Goal: Check status: Check status

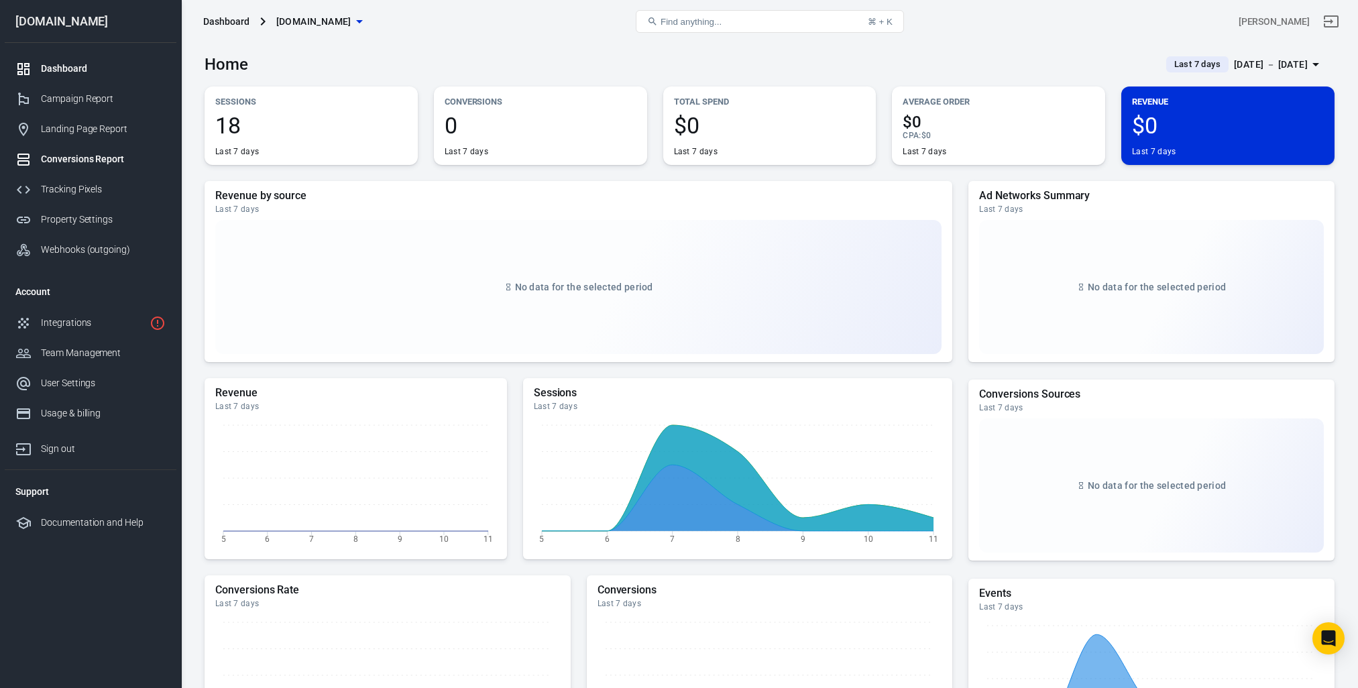
click at [98, 160] on div "Conversions Report" at bounding box center [103, 159] width 125 height 14
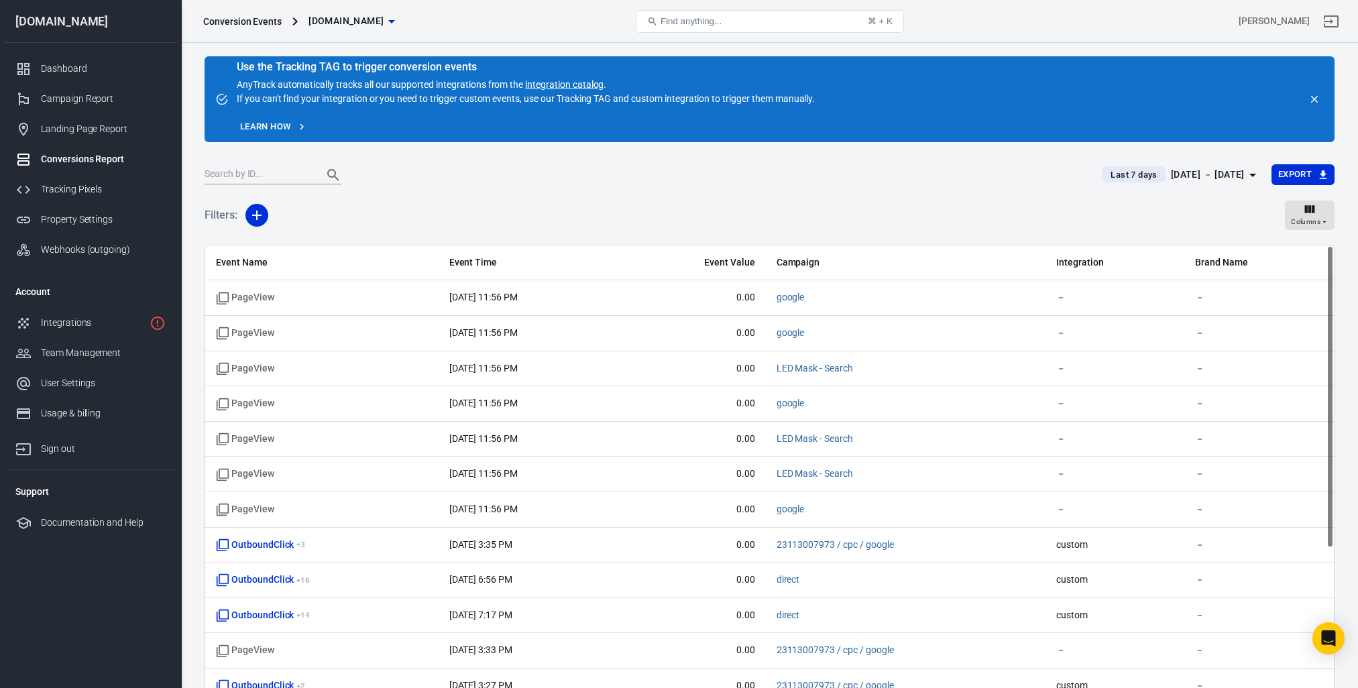
click at [1203, 173] on div "[DATE] － [DATE]" at bounding box center [1208, 174] width 74 height 17
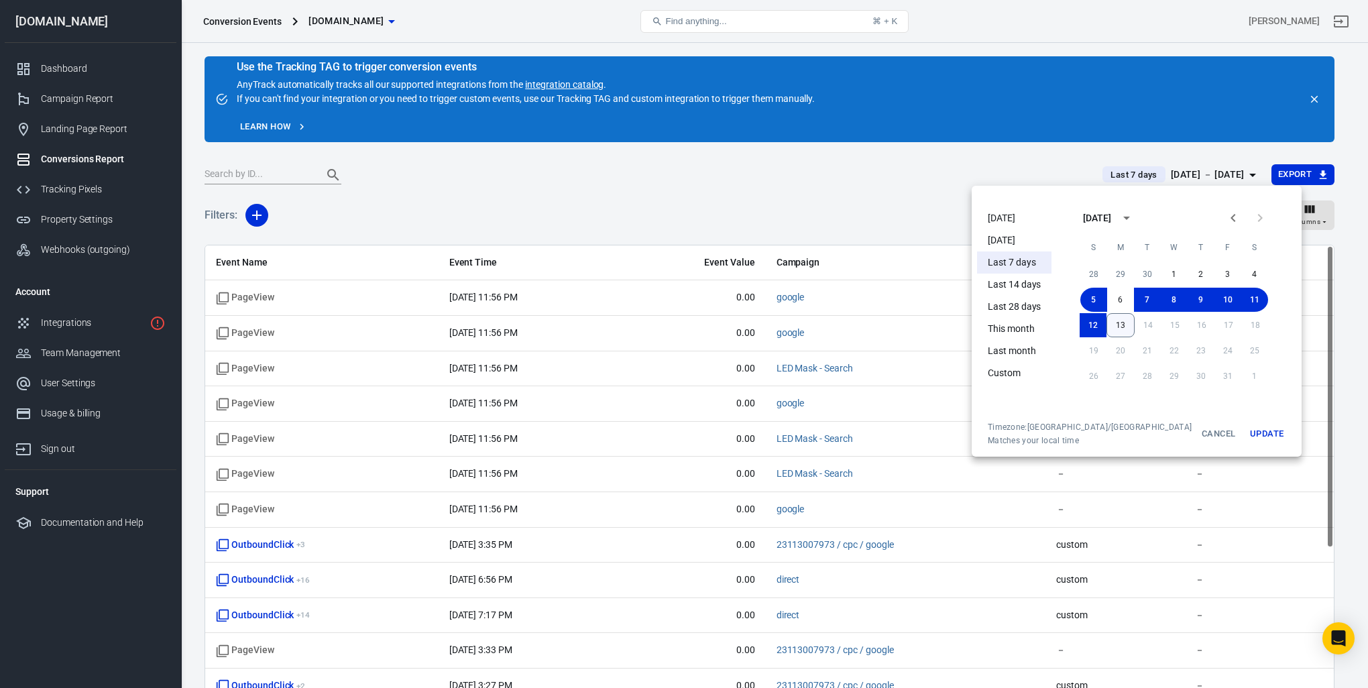
click at [1107, 325] on button "13" at bounding box center [1121, 325] width 28 height 24
click at [1246, 431] on button "Update" at bounding box center [1267, 434] width 43 height 24
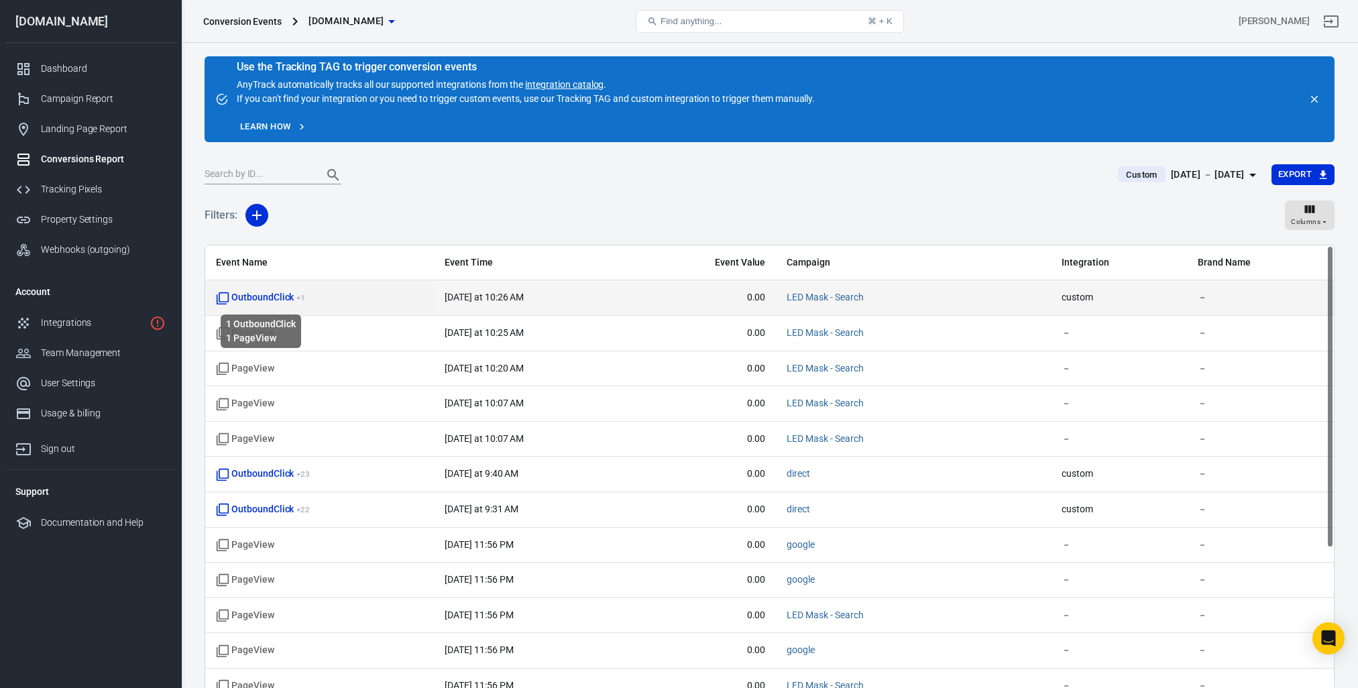
click at [281, 295] on span "OutboundClick + 1" at bounding box center [260, 297] width 89 height 13
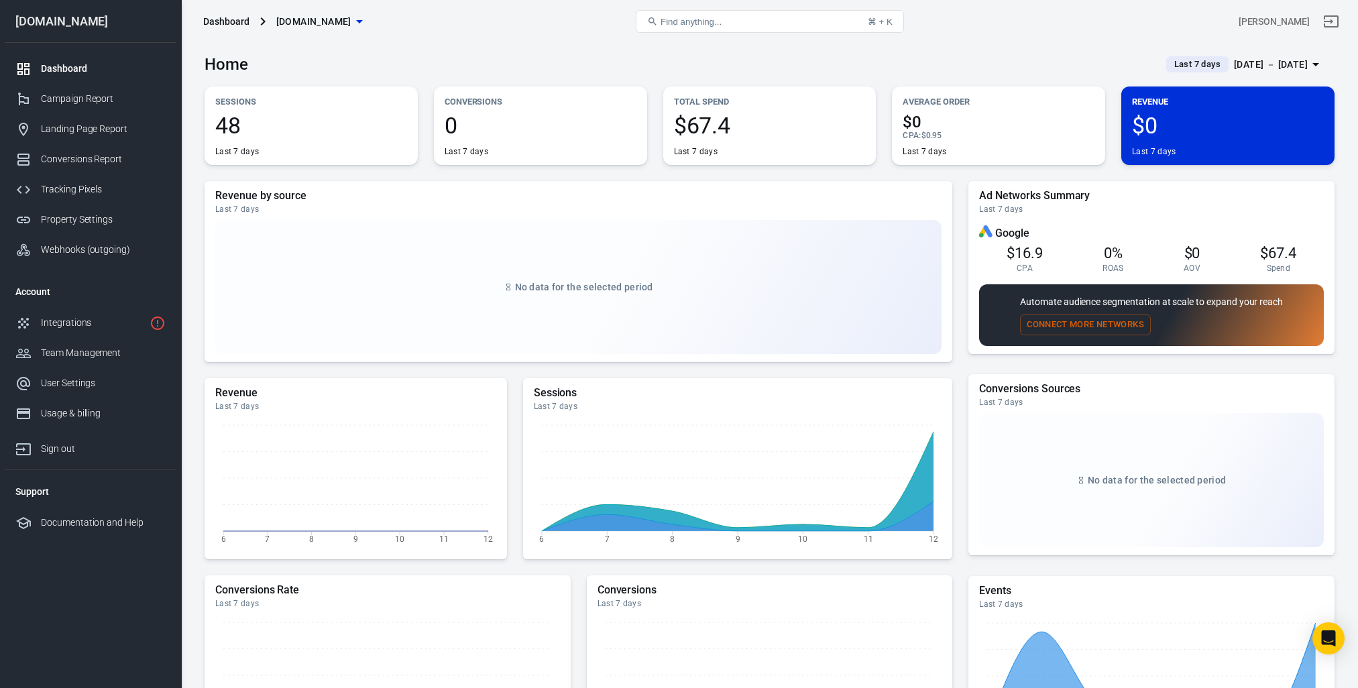
click at [229, 121] on span "48" at bounding box center [311, 125] width 192 height 23
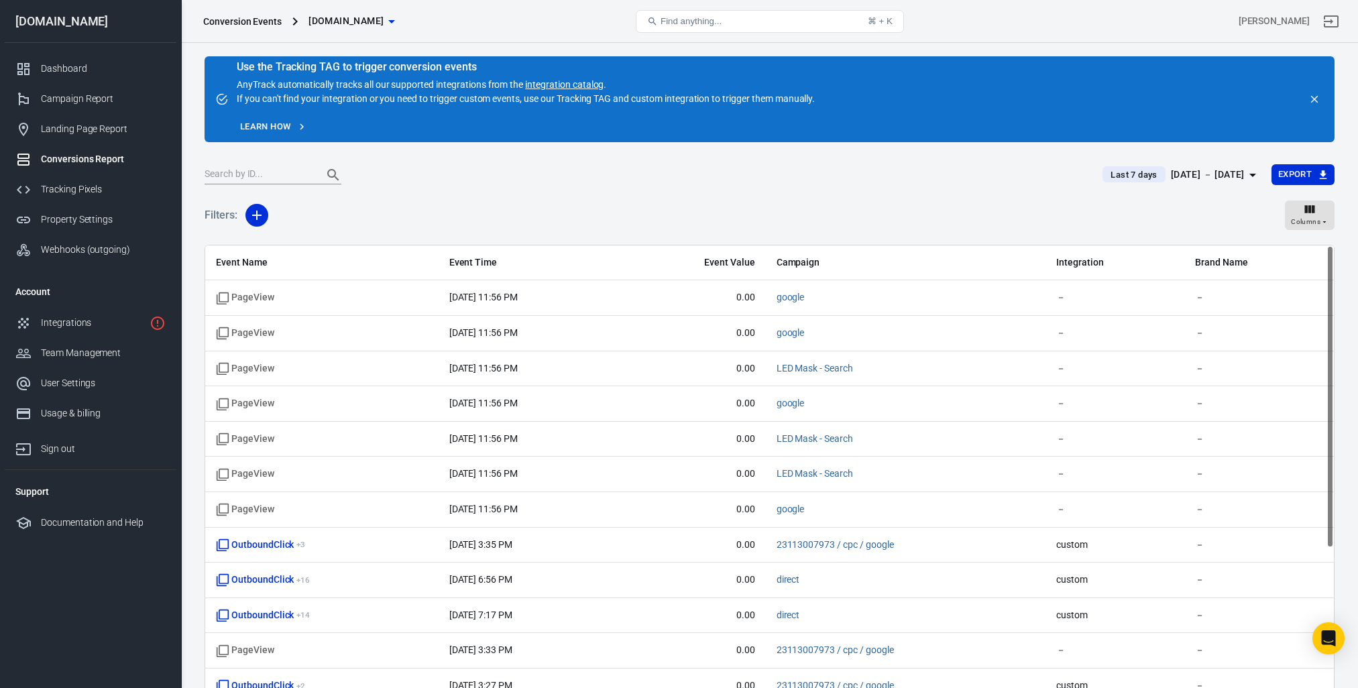
click at [1213, 167] on div "[DATE] － [DATE]" at bounding box center [1208, 174] width 74 height 17
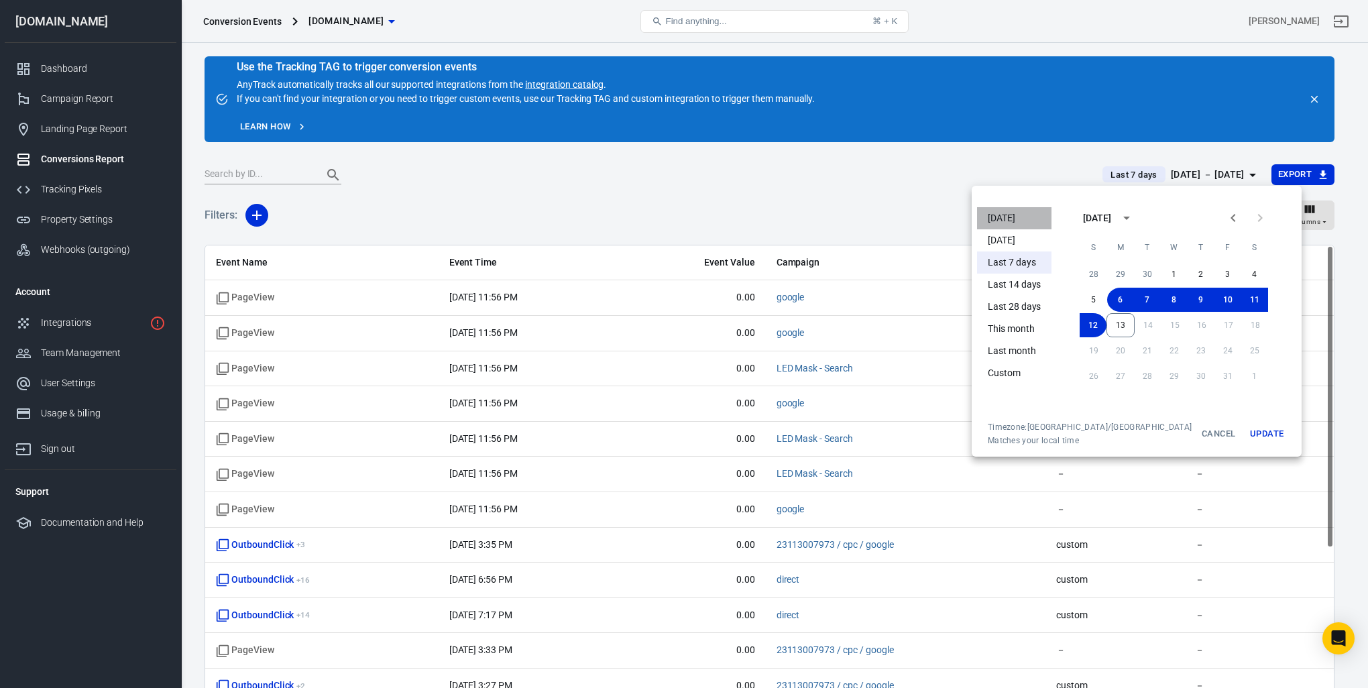
click at [1009, 217] on li "[DATE]" at bounding box center [1014, 218] width 74 height 22
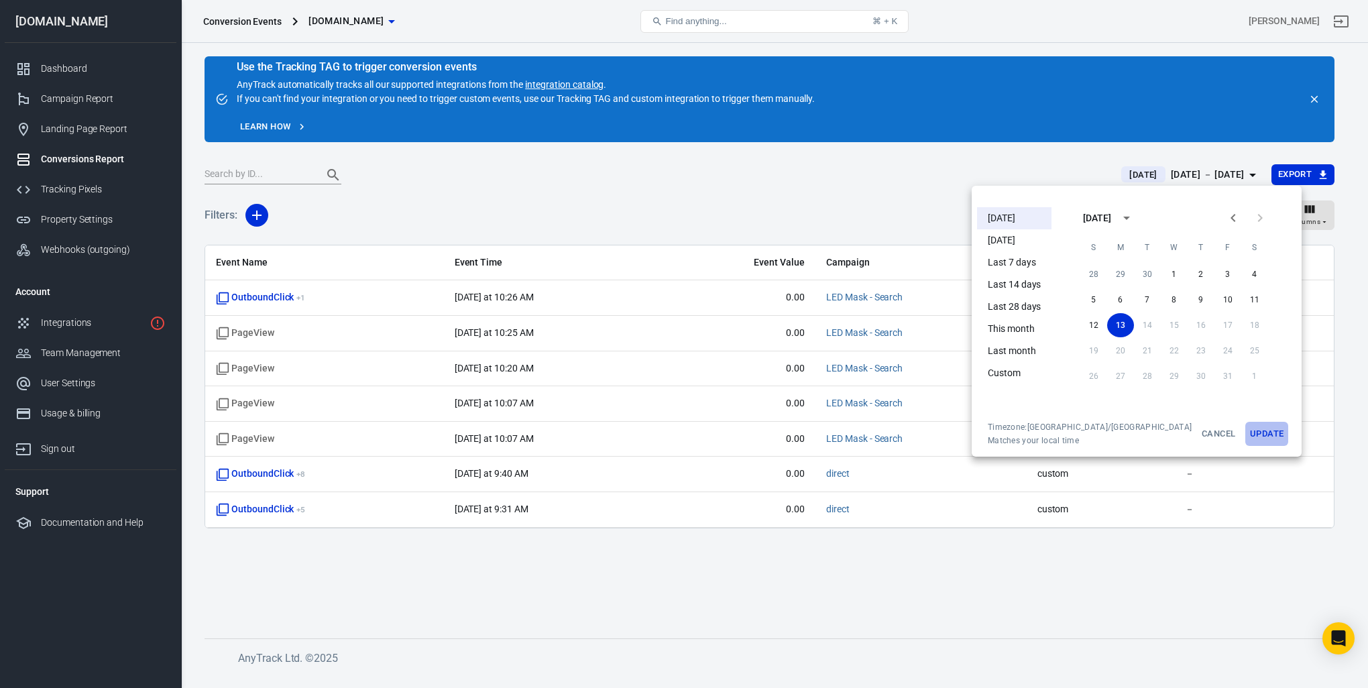
click at [1246, 431] on button "Update" at bounding box center [1267, 434] width 43 height 24
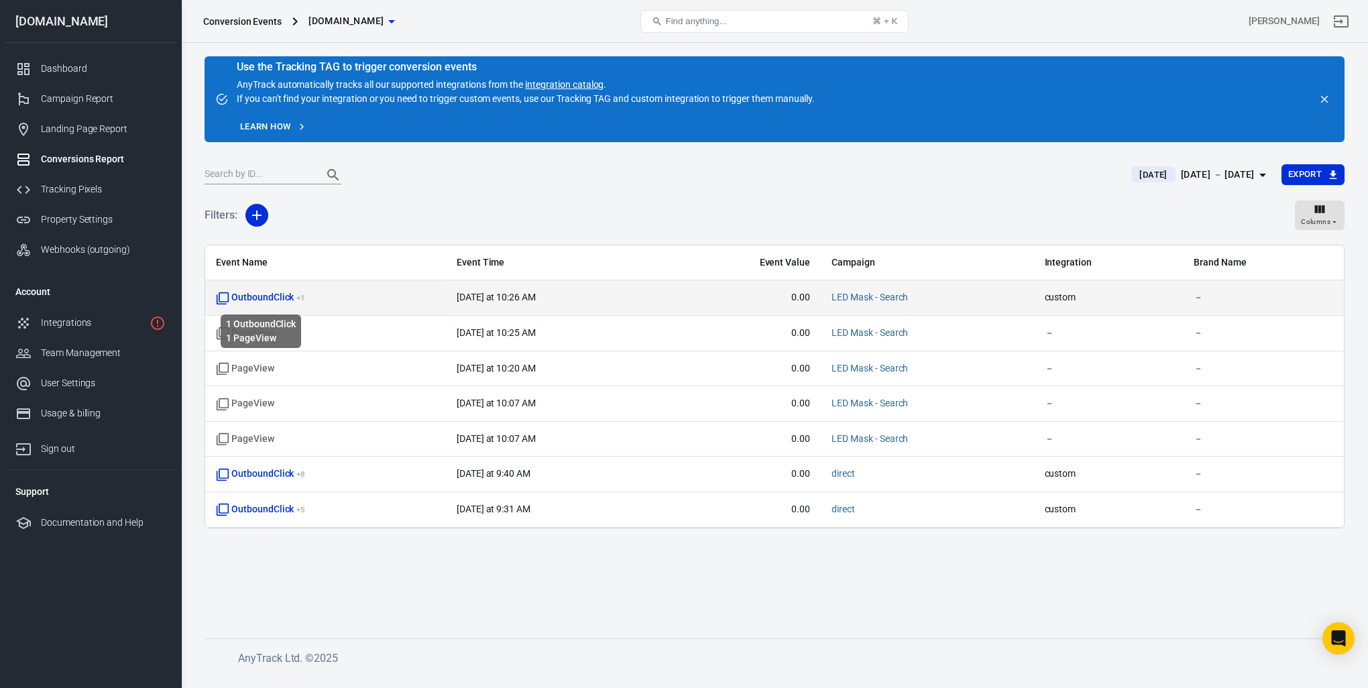
click at [286, 303] on span "OutboundClick + 1" at bounding box center [260, 297] width 89 height 13
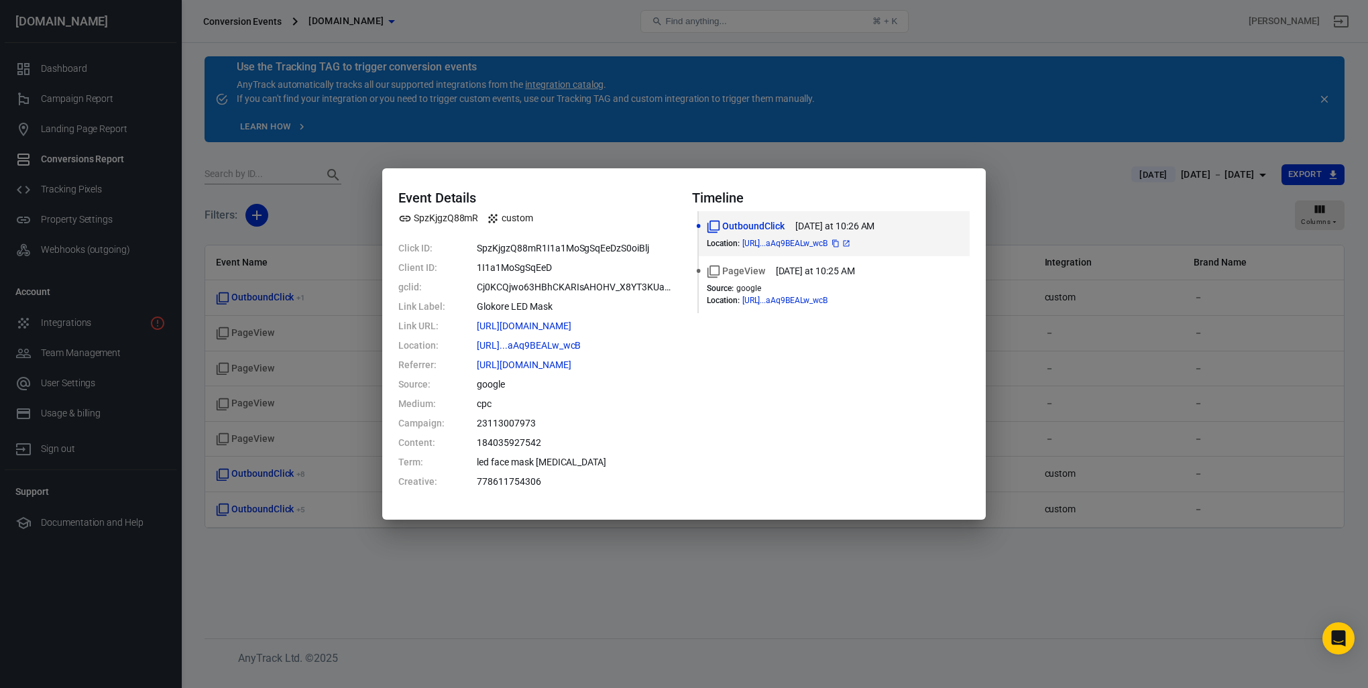
click at [851, 242] on icon at bounding box center [846, 243] width 8 height 8
click at [594, 325] on icon at bounding box center [590, 326] width 8 height 8
